Goal: Task Accomplishment & Management: Use online tool/utility

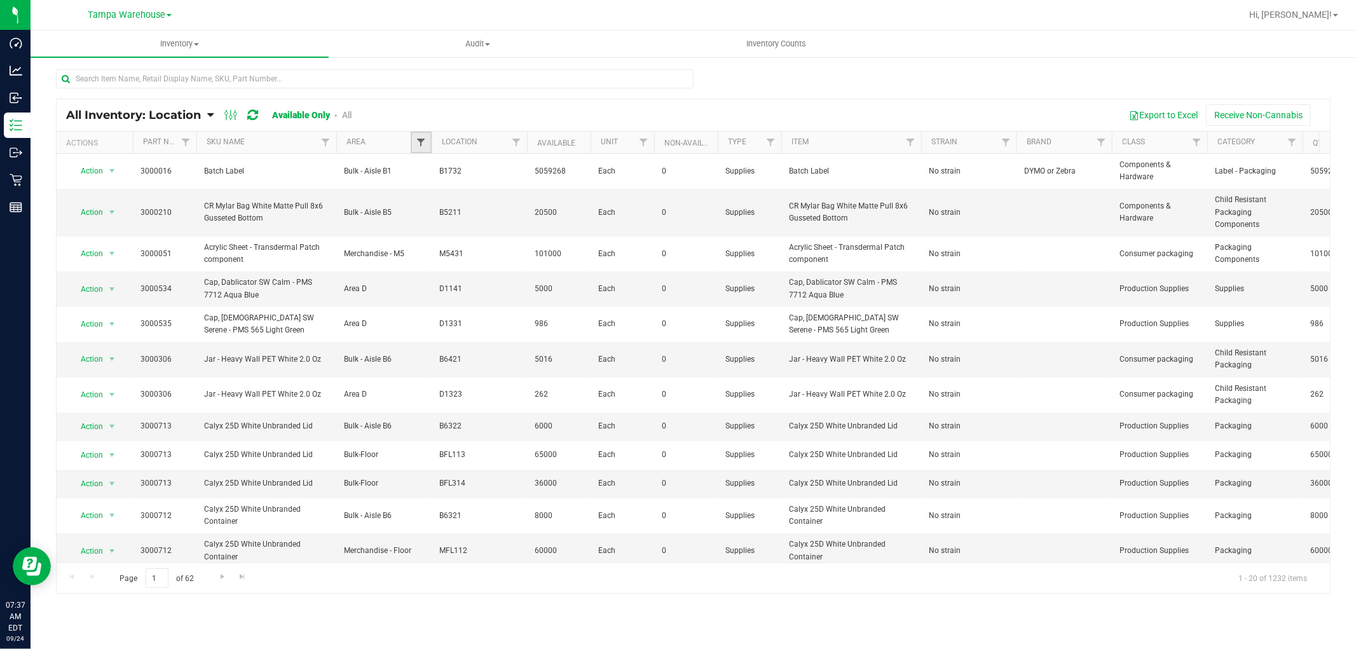
click at [421, 137] on span "Filter" at bounding box center [421, 142] width 10 height 10
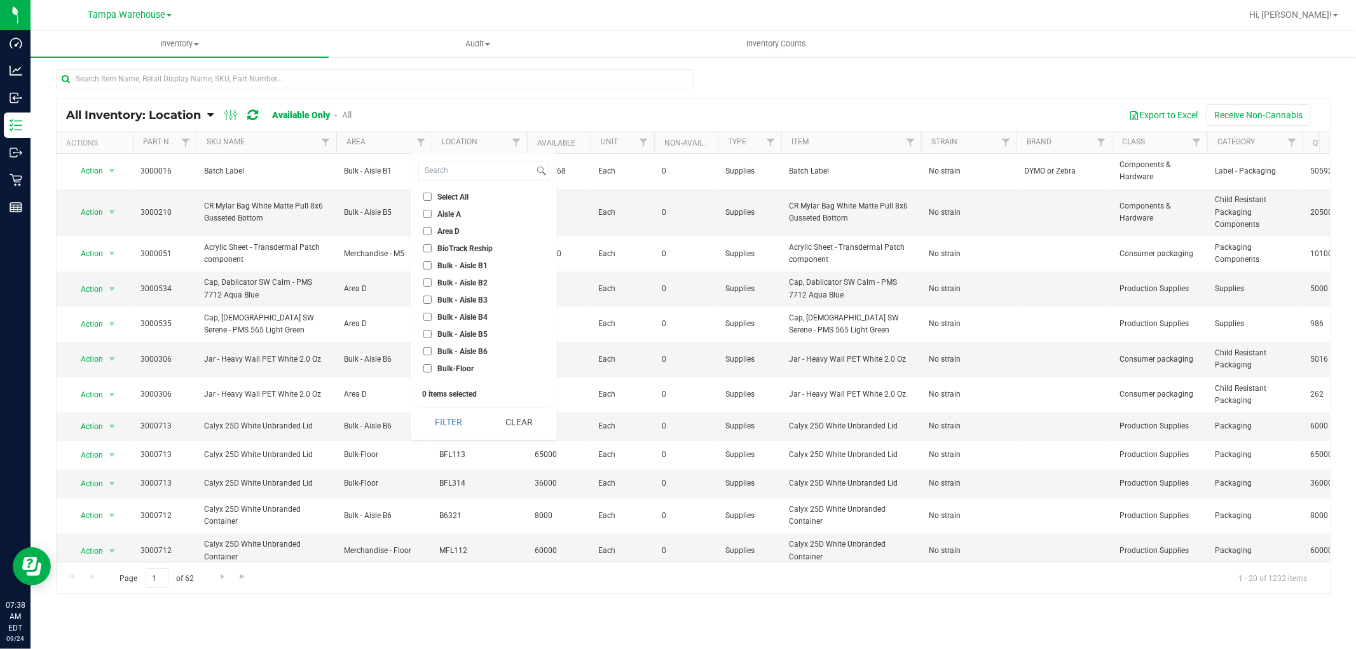
click at [425, 226] on li "Area D" at bounding box center [483, 230] width 131 height 13
click at [426, 231] on input "Area D" at bounding box center [427, 231] width 8 height 8
checkbox input "true"
click at [427, 262] on input "Bulk - Aisle B1" at bounding box center [427, 265] width 8 height 8
checkbox input "true"
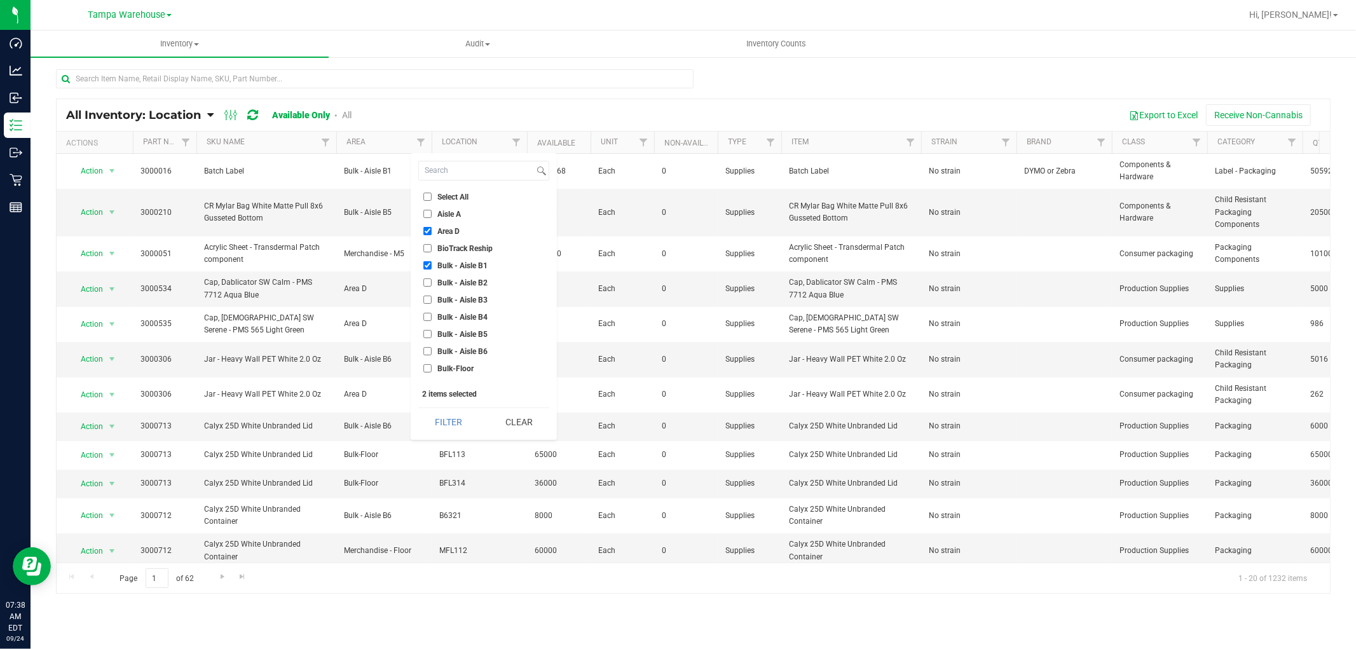
click at [428, 282] on input "Bulk - Aisle B2" at bounding box center [427, 282] width 8 height 8
click at [425, 282] on input "Bulk - Aisle B2" at bounding box center [427, 282] width 8 height 8
checkbox input "false"
click at [425, 268] on input "Bulk - Aisle B1" at bounding box center [427, 265] width 8 height 8
checkbox input "false"
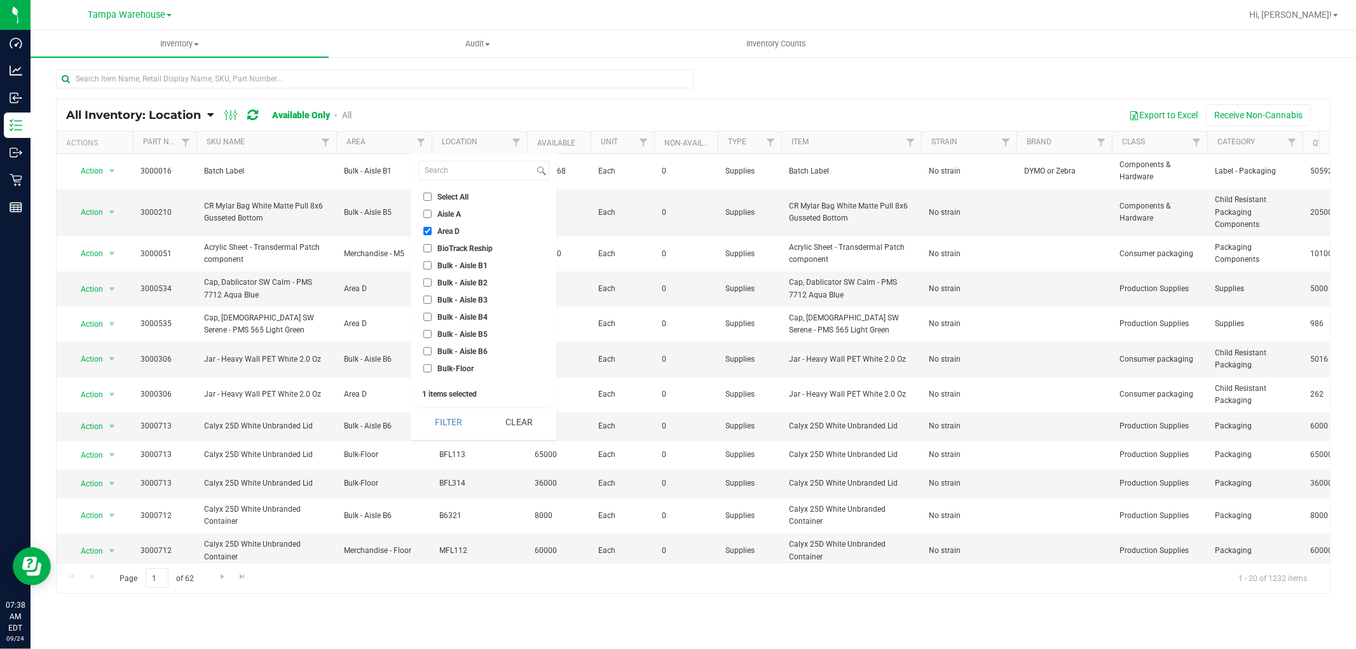
click at [428, 233] on input "Area D" at bounding box center [427, 231] width 8 height 8
checkbox input "false"
